Goal: Task Accomplishment & Management: Manage account settings

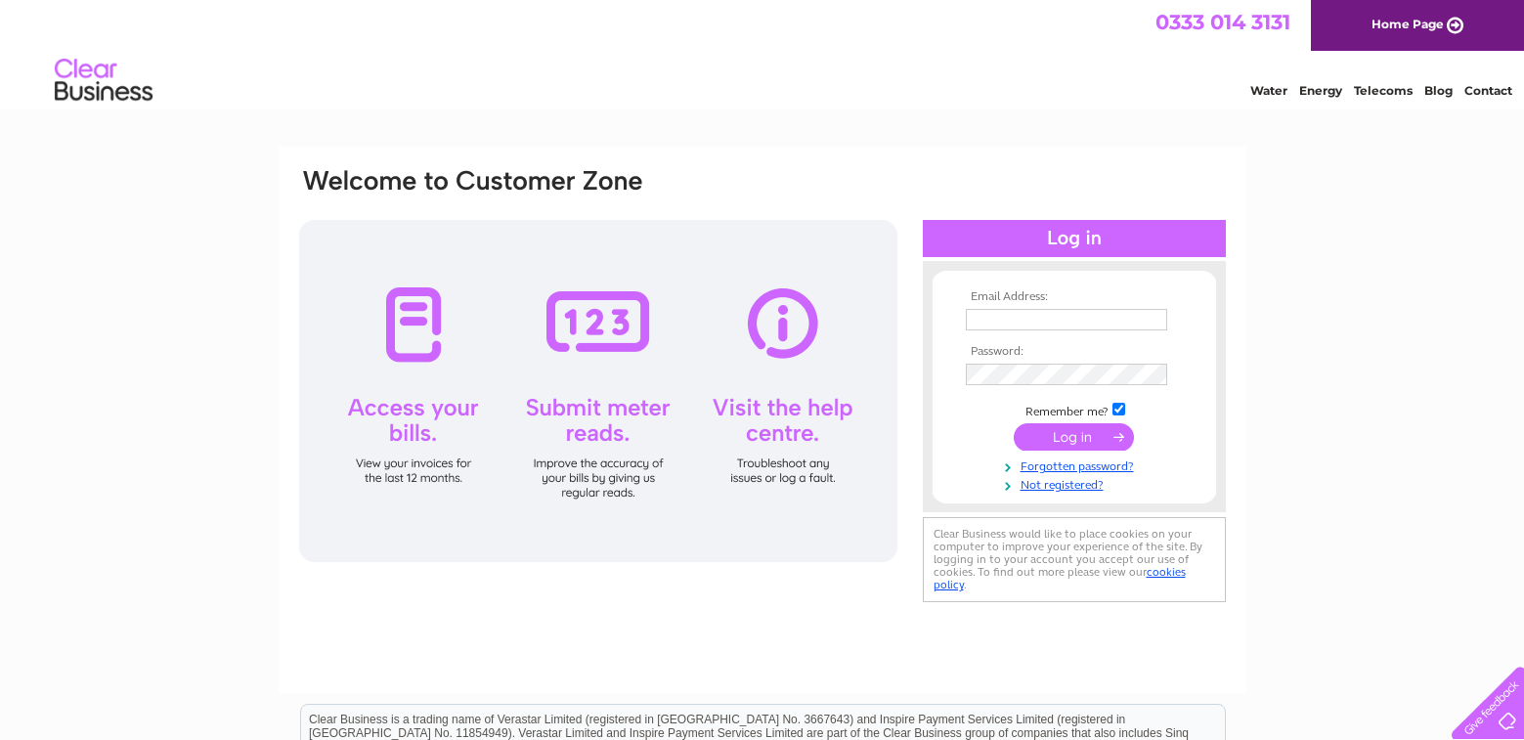
type input "theolivebranchflorists@gmail.com"
click at [1045, 435] on input "submit" at bounding box center [1074, 436] width 120 height 27
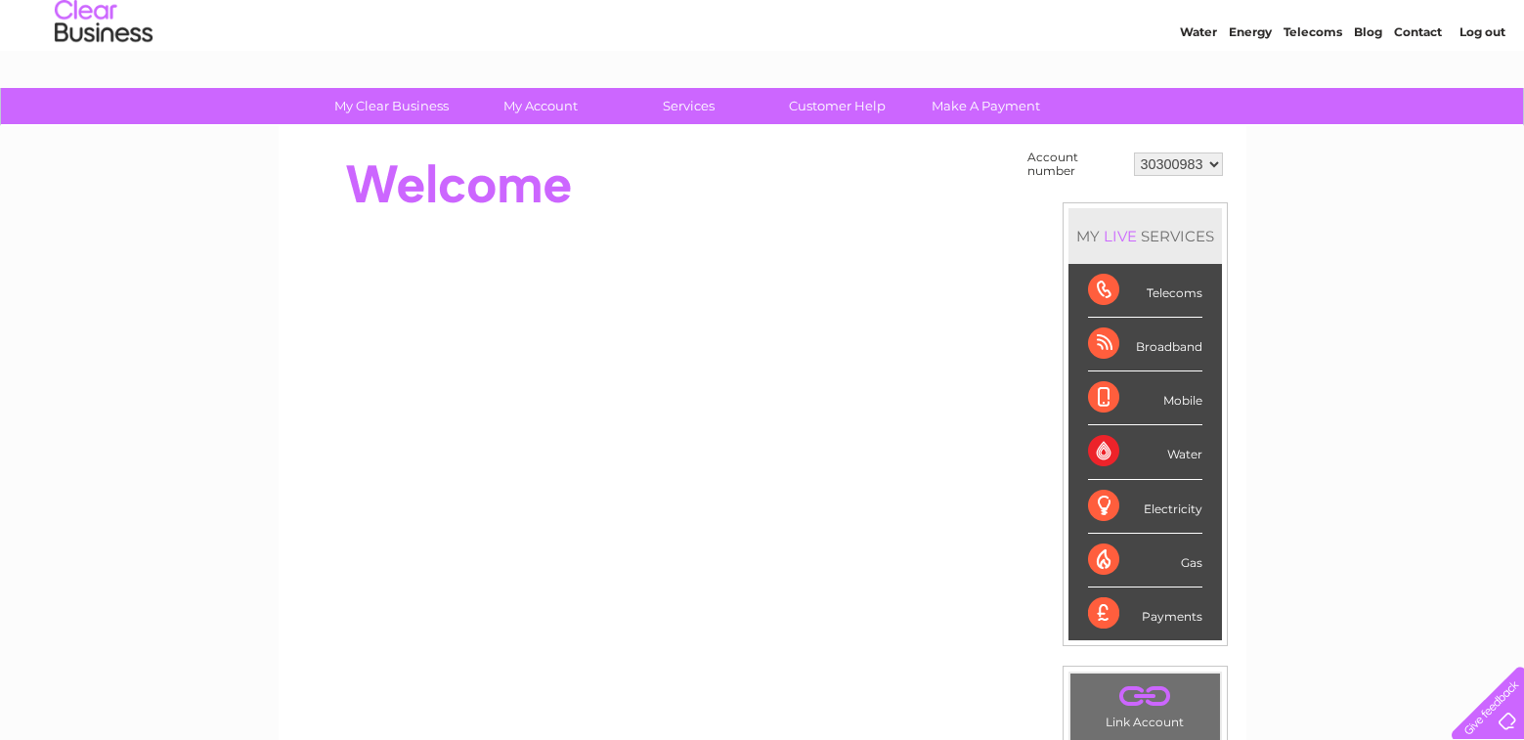
scroll to position [49, 0]
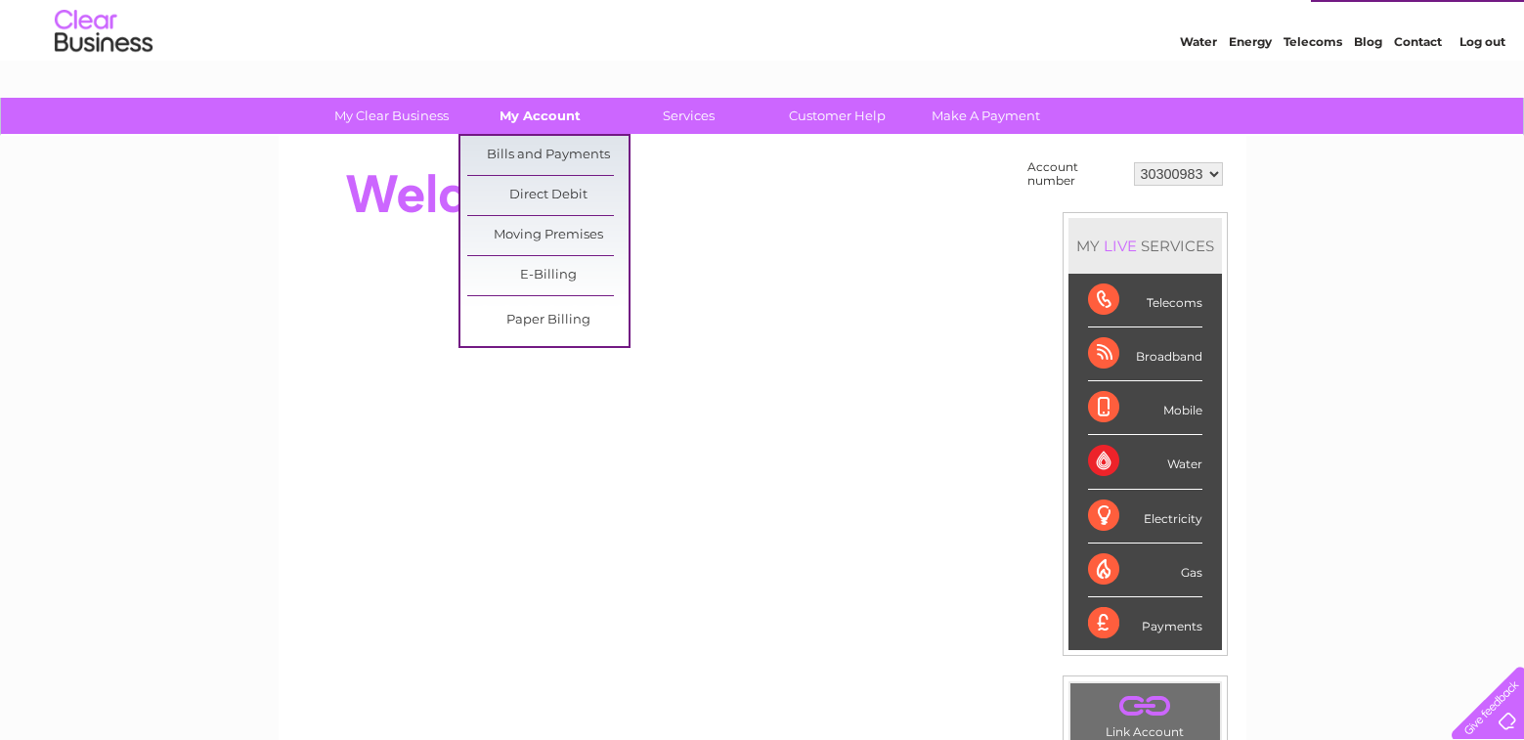
click at [551, 120] on link "My Account" at bounding box center [540, 116] width 161 height 36
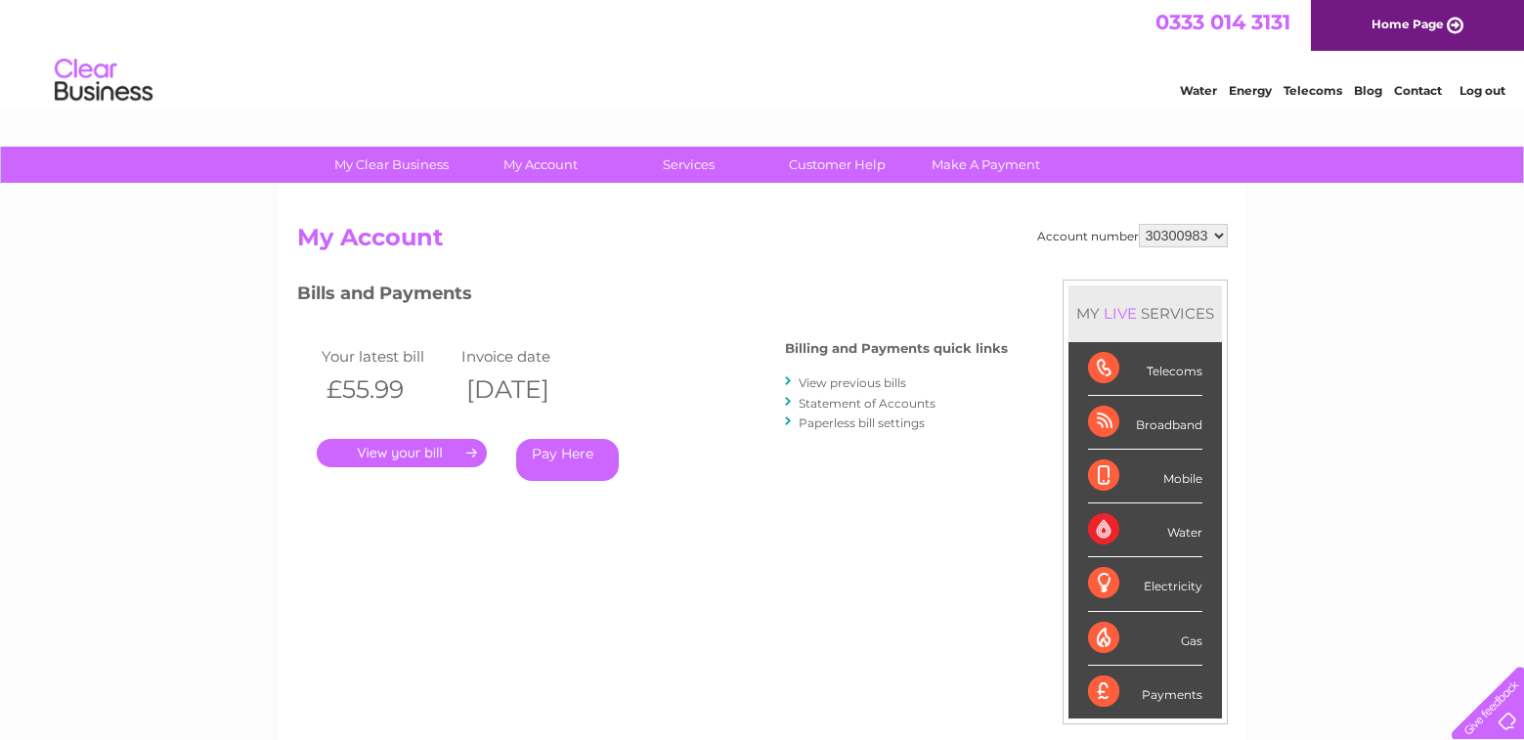
click at [448, 456] on link "." at bounding box center [402, 453] width 170 height 28
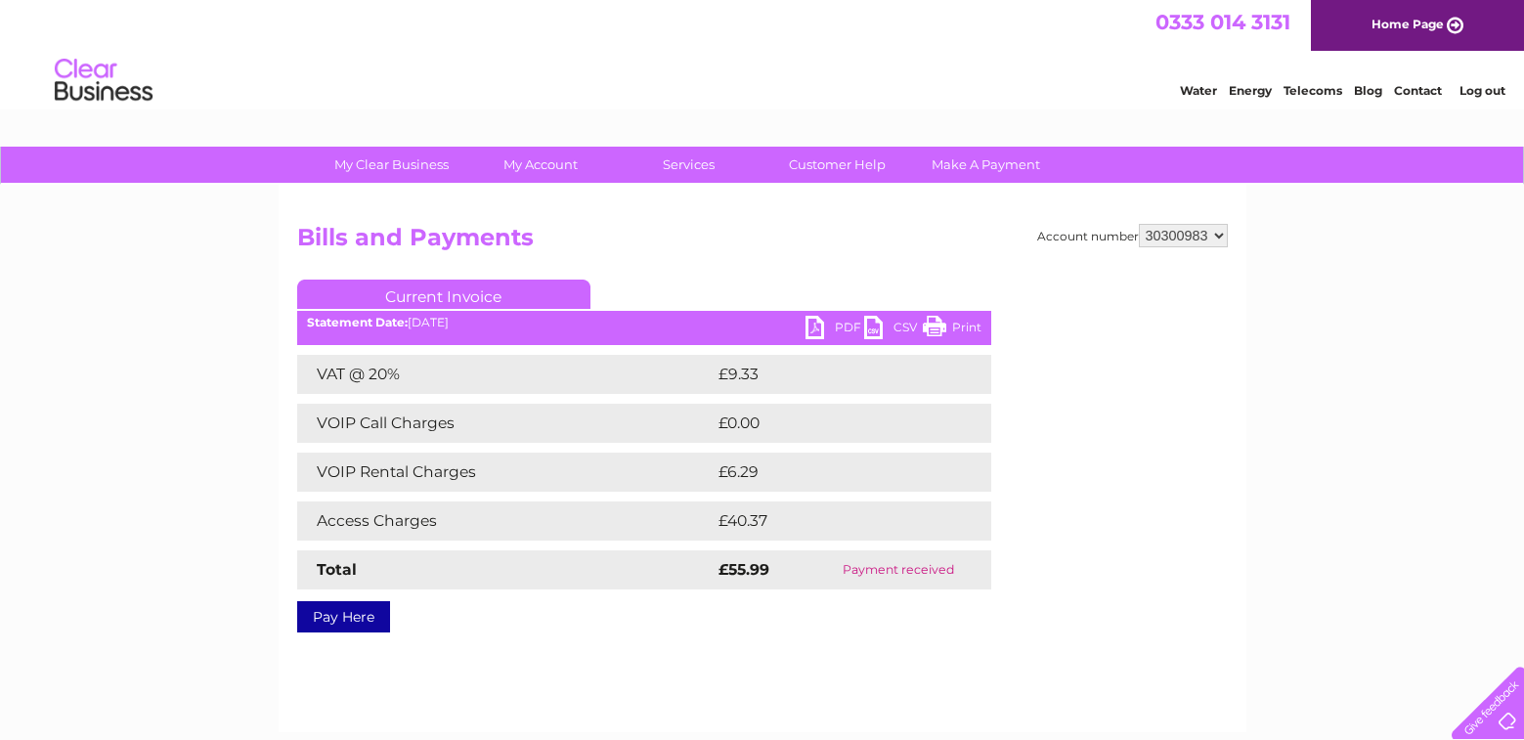
click at [818, 331] on link "PDF" at bounding box center [835, 330] width 59 height 28
